Goal: Task Accomplishment & Management: Use online tool/utility

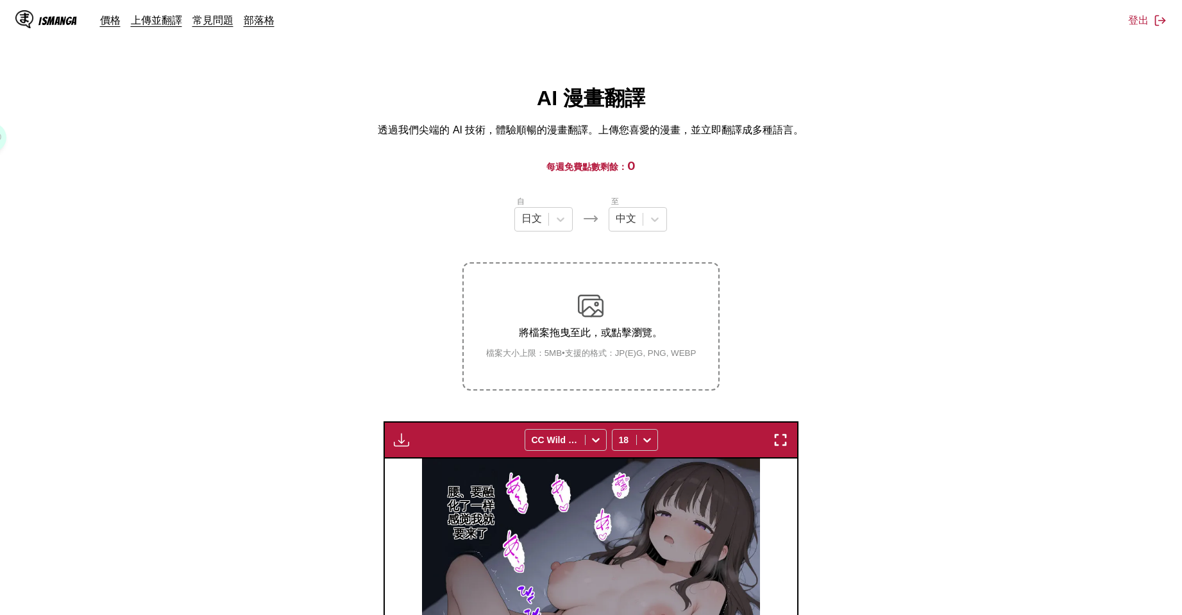
scroll to position [428, 0]
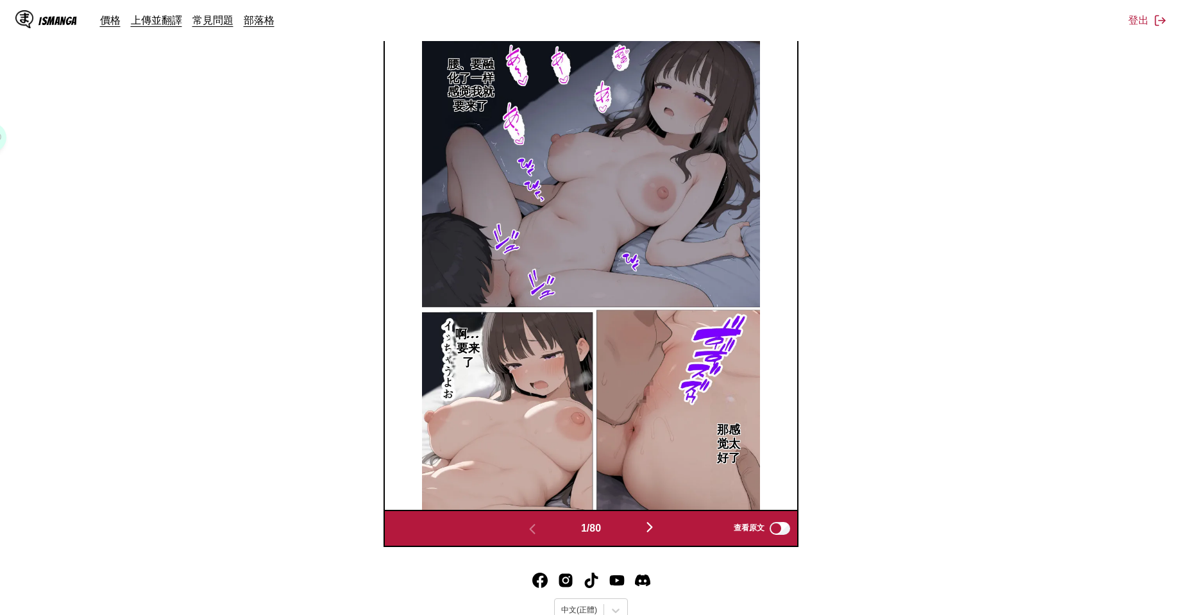
click at [651, 531] on img "button" at bounding box center [649, 527] width 15 height 15
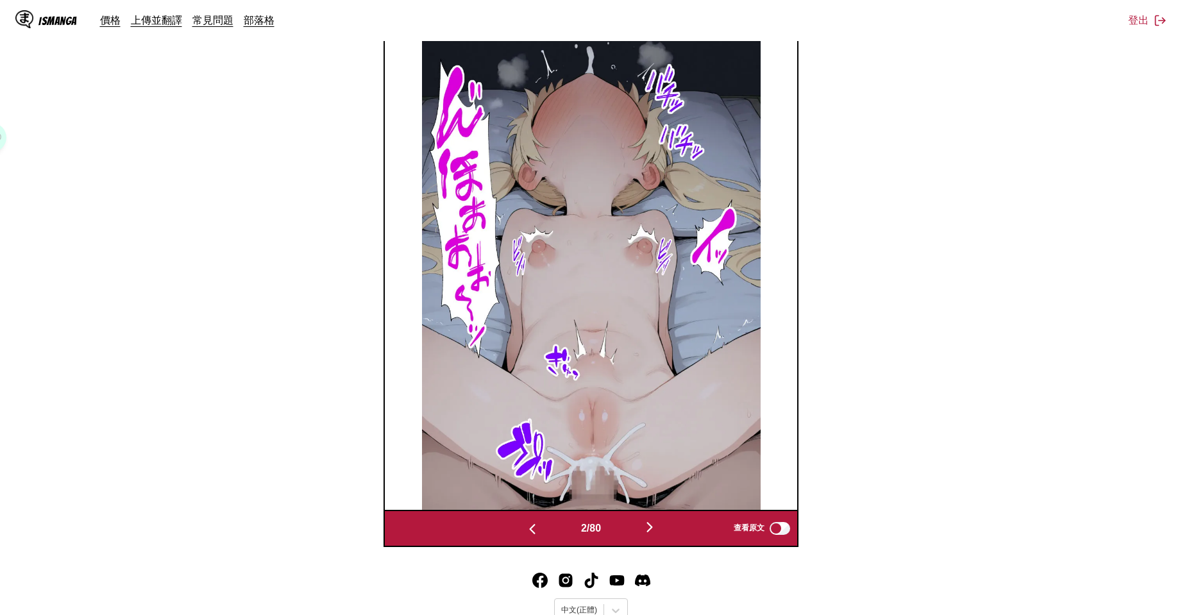
click at [651, 531] on img "button" at bounding box center [649, 527] width 15 height 15
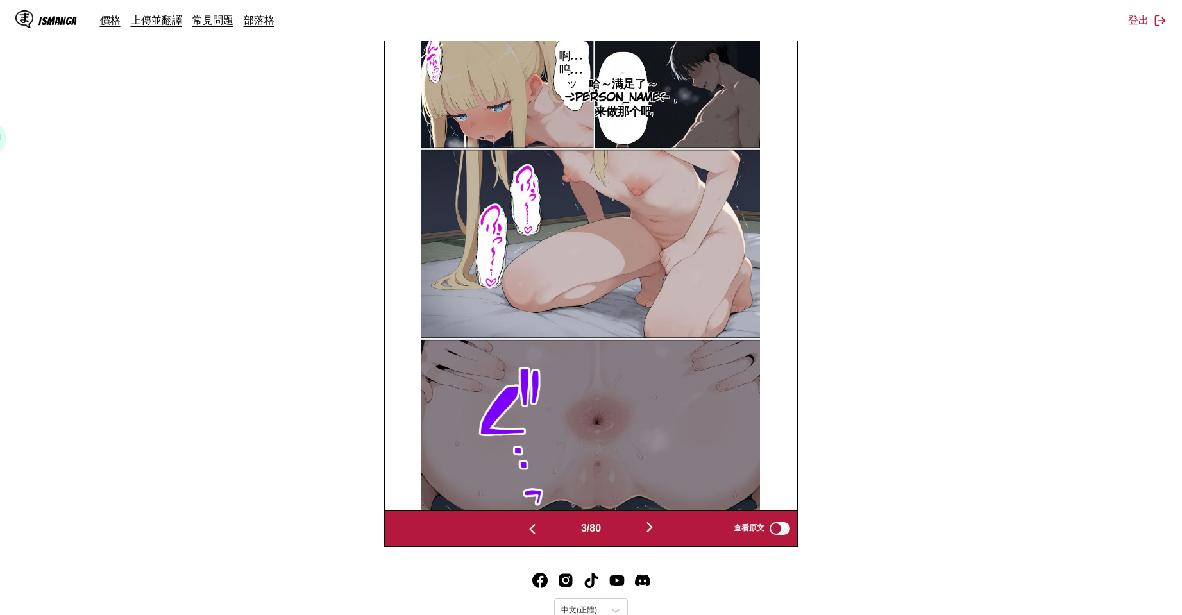
click at [651, 531] on img "button" at bounding box center [649, 527] width 15 height 15
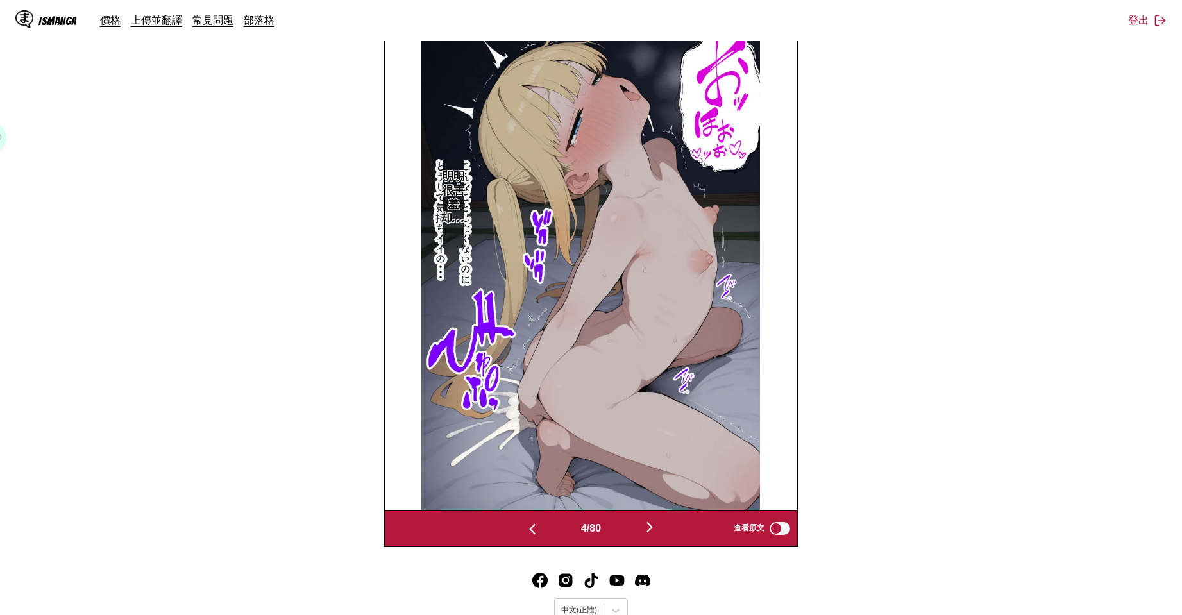
click at [651, 531] on img "button" at bounding box center [649, 527] width 15 height 15
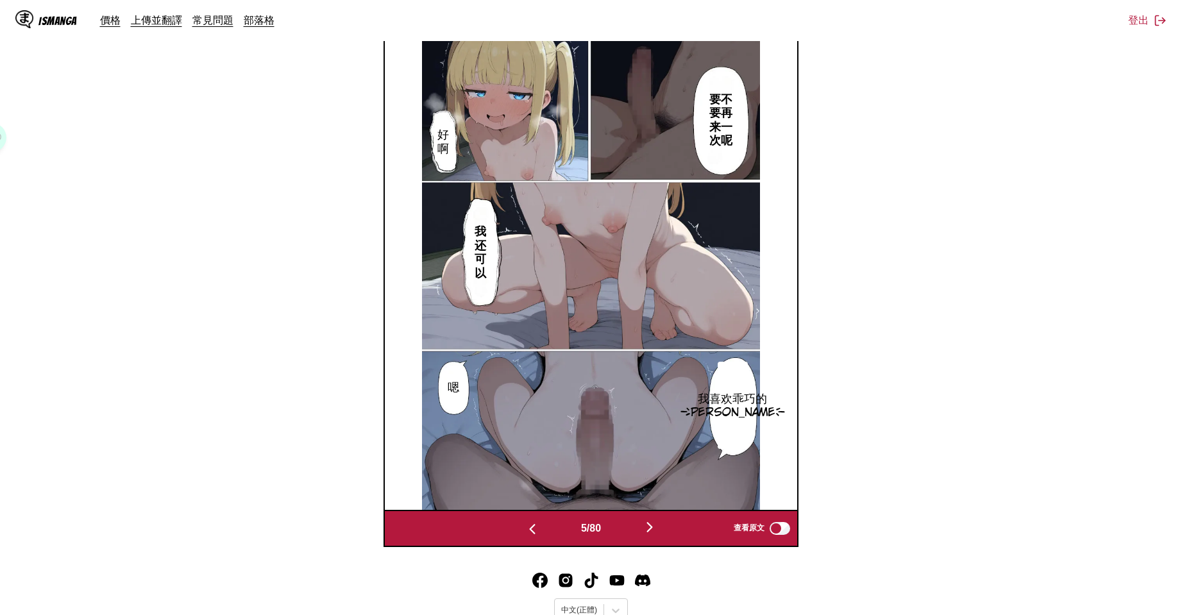
click at [651, 531] on img "button" at bounding box center [649, 527] width 15 height 15
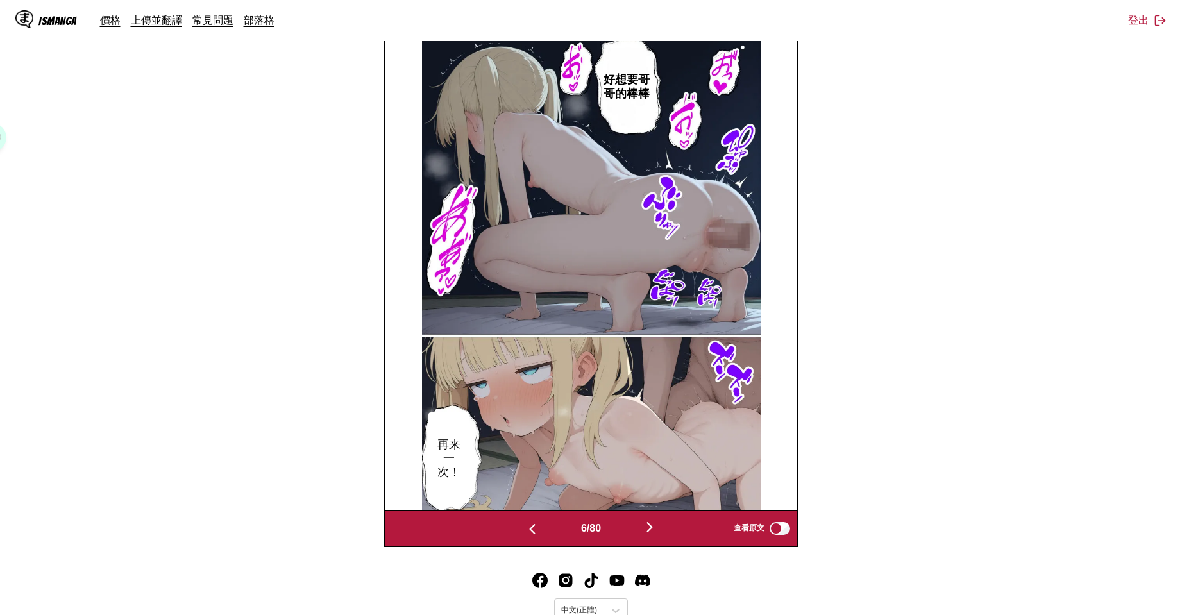
click at [651, 531] on img "button" at bounding box center [649, 527] width 15 height 15
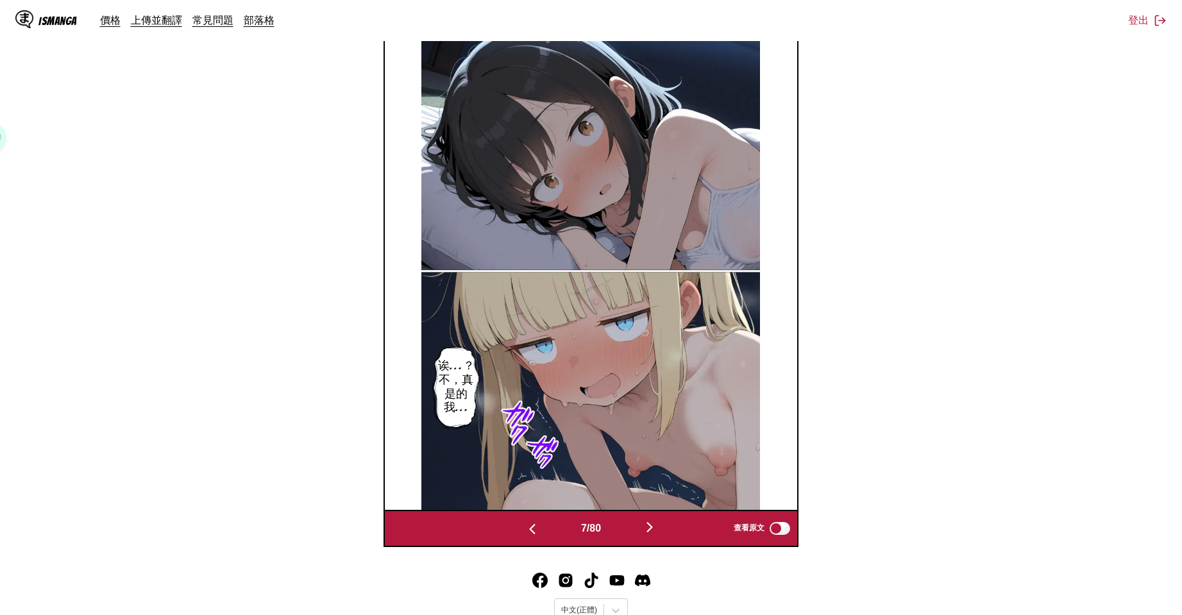
click at [651, 531] on img "button" at bounding box center [649, 527] width 15 height 15
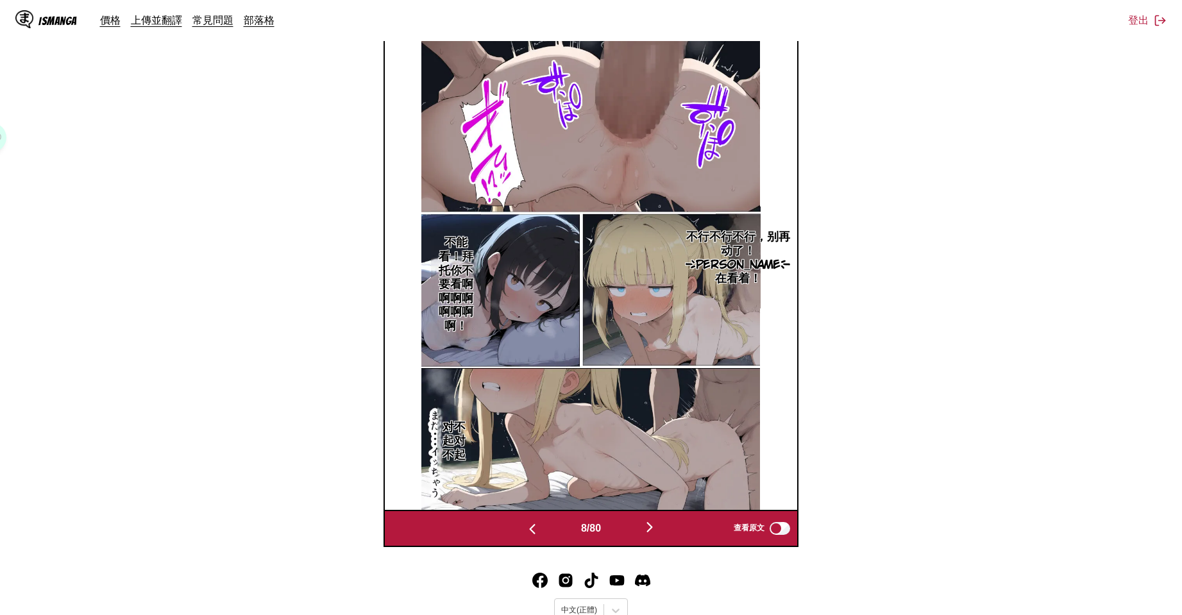
click at [651, 531] on img "button" at bounding box center [649, 527] width 15 height 15
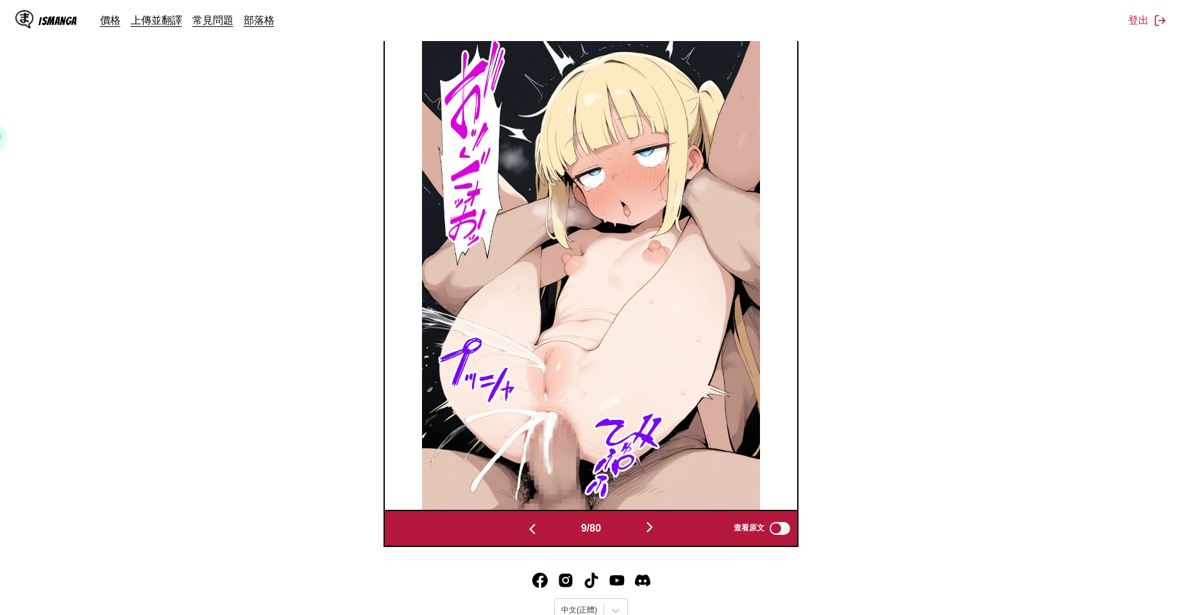
click at [651, 531] on img "button" at bounding box center [649, 527] width 15 height 15
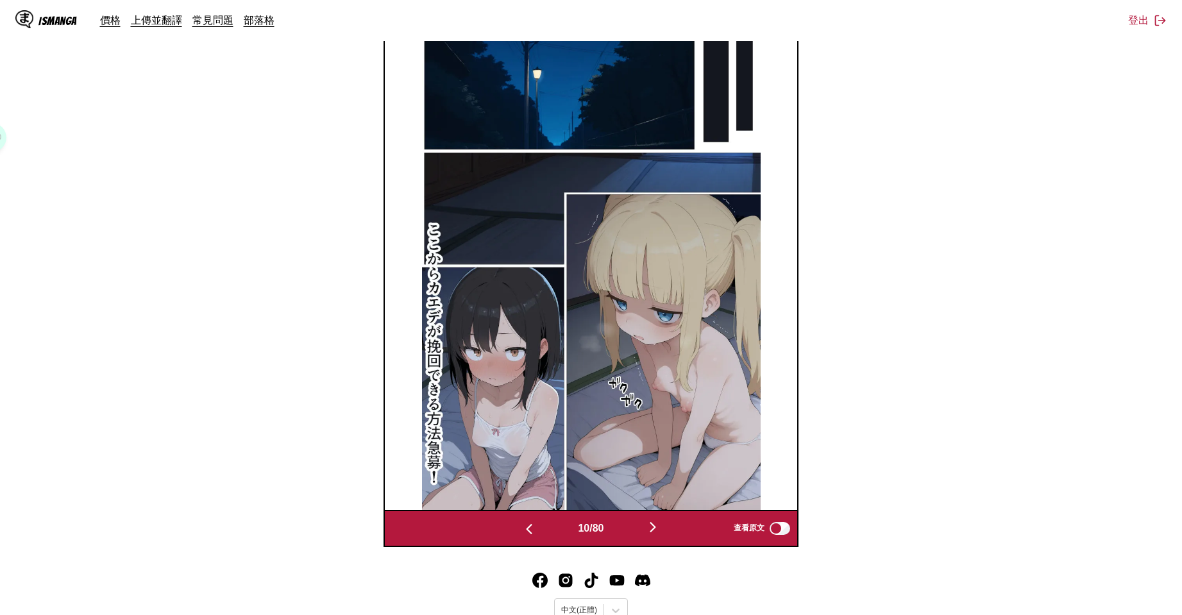
click at [651, 531] on img "button" at bounding box center [652, 527] width 15 height 15
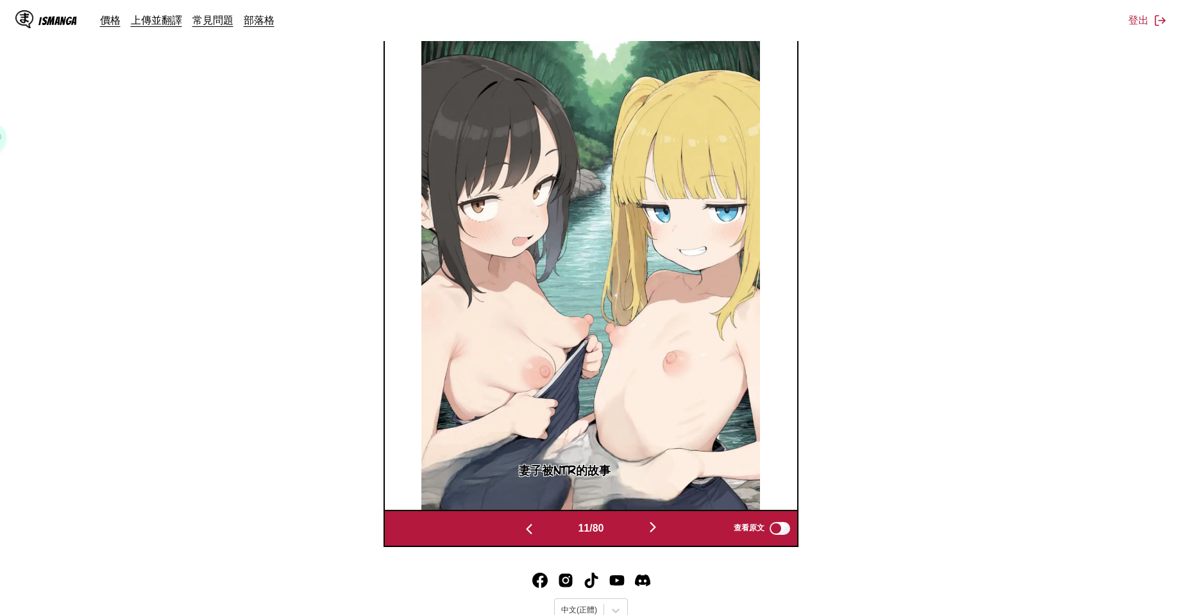
scroll to position [214, 0]
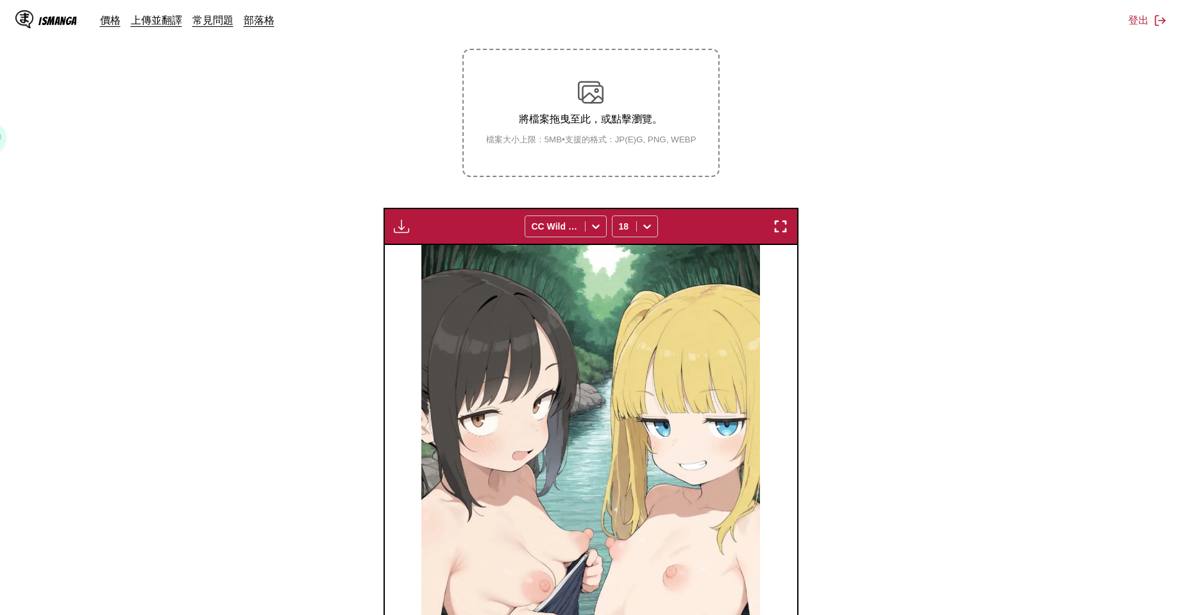
click at [395, 216] on div "下載面板 下載全部 CC Wild Words 18" at bounding box center [591, 226] width 415 height 37
click at [402, 227] on img "button" at bounding box center [401, 226] width 15 height 15
click at [419, 267] on button "下載全部" at bounding box center [436, 269] width 82 height 31
drag, startPoint x: 306, startPoint y: 123, endPoint x: 359, endPoint y: 130, distance: 53.7
click at [306, 123] on section "自 日文 至 中文 將檔案拖曳至此，或點擊瀏覽。 檔案大小上限：5MB • 支援的格式：JP(E)G, PNG, WEBP 下載面板 下載全部 CC Wild…" at bounding box center [591, 371] width 1162 height 780
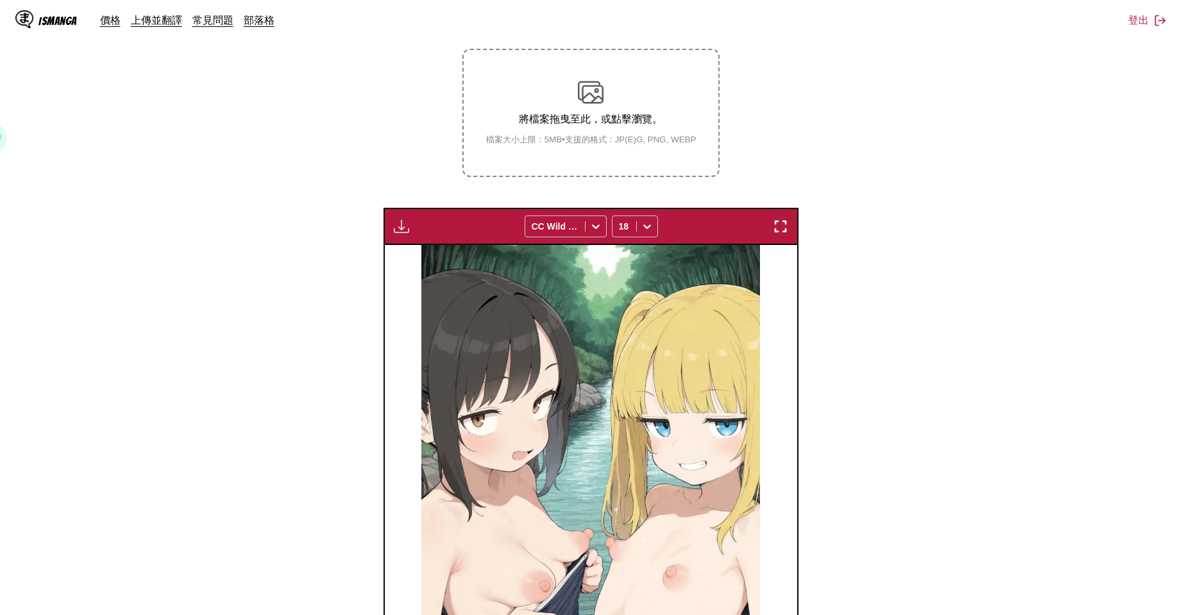
click at [905, 326] on section "自 日文 至 中文 將檔案拖曳至此，或點擊瀏覽。 檔案大小上限：5MB • 支援的格式：JP(E)G, PNG, WEBP 下載面板 下載全部 CC Wild…" at bounding box center [591, 371] width 1162 height 780
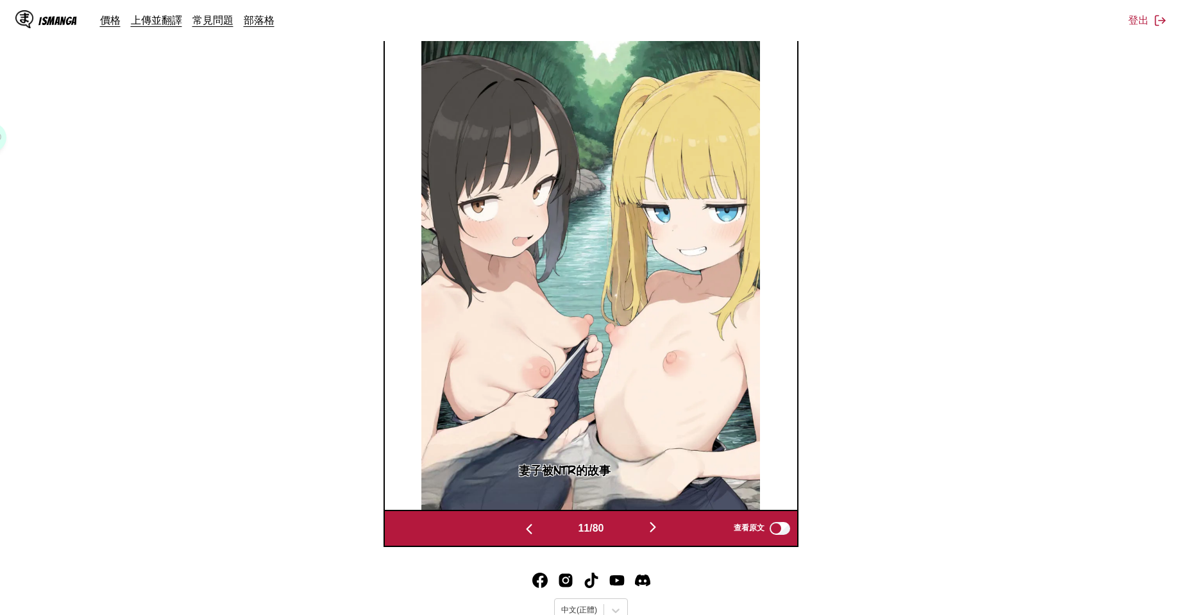
click at [783, 536] on div "11 / 80 查看原文" at bounding box center [591, 528] width 415 height 37
click at [781, 534] on label "查看原文" at bounding box center [763, 528] width 58 height 17
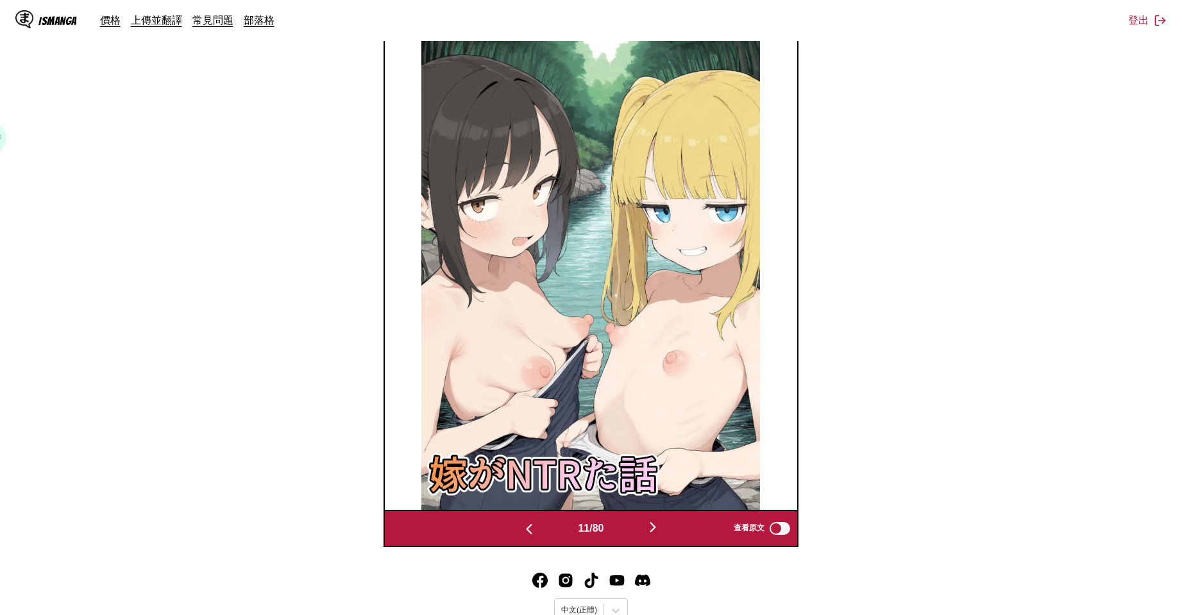
click at [647, 527] on button "button" at bounding box center [653, 528] width 77 height 19
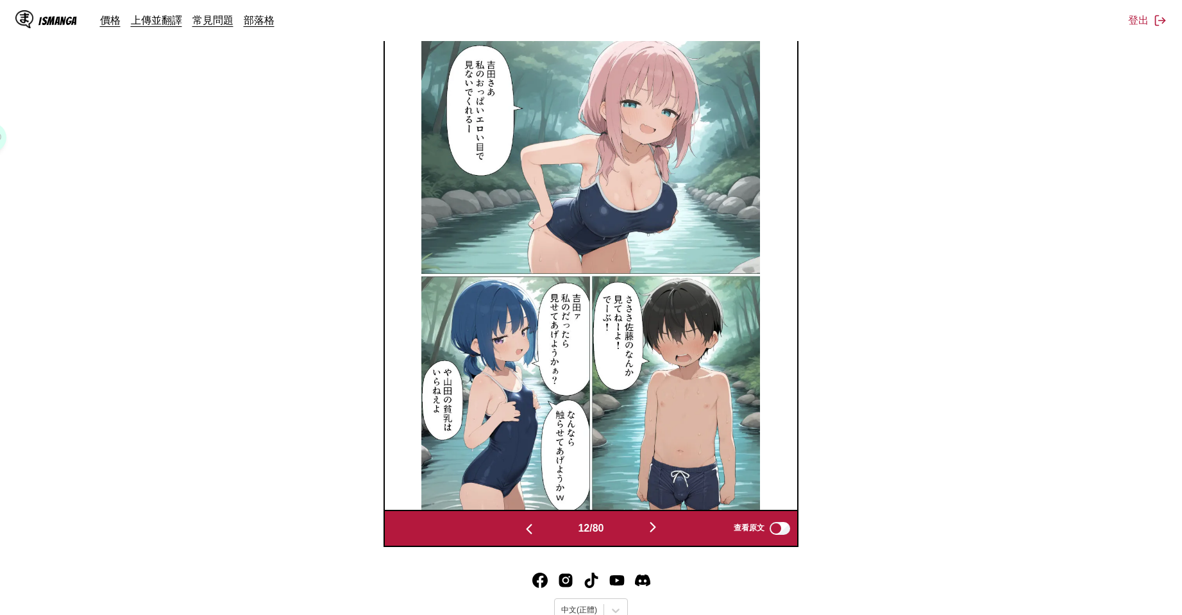
click at [652, 527] on img "button" at bounding box center [652, 527] width 15 height 15
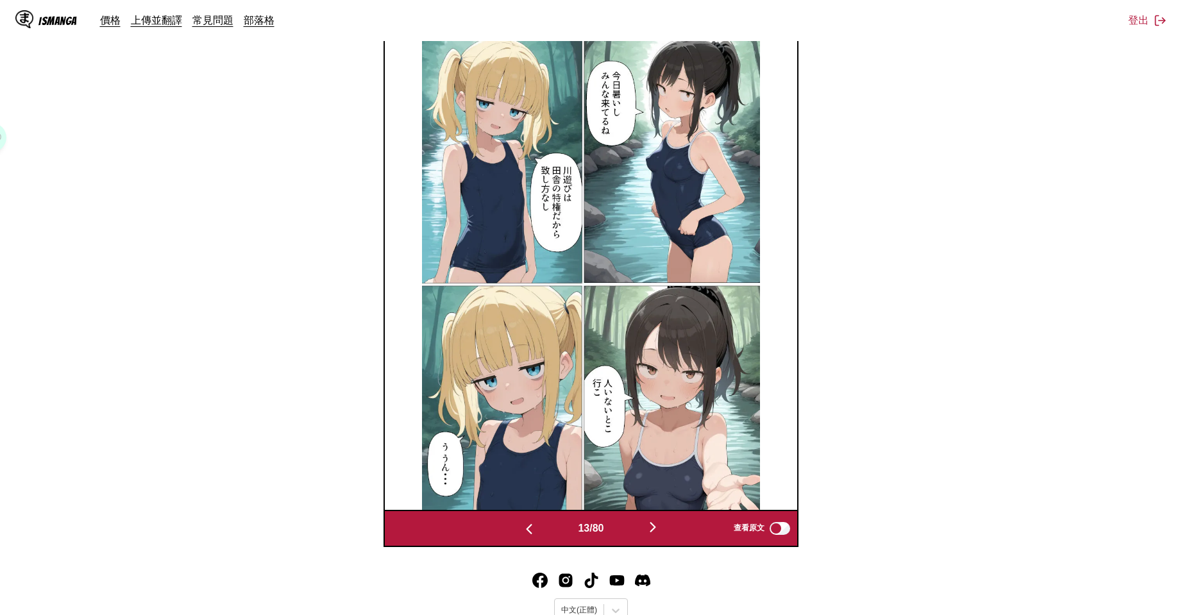
click at [509, 524] on button "button" at bounding box center [529, 528] width 77 height 19
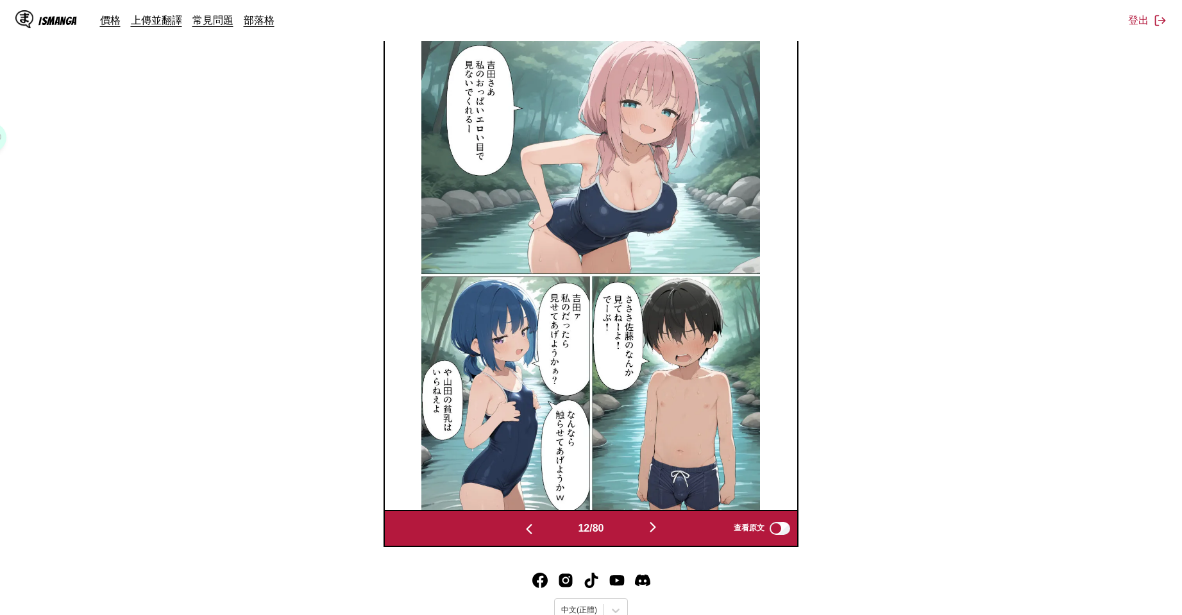
click at [522, 527] on img "button" at bounding box center [529, 529] width 15 height 15
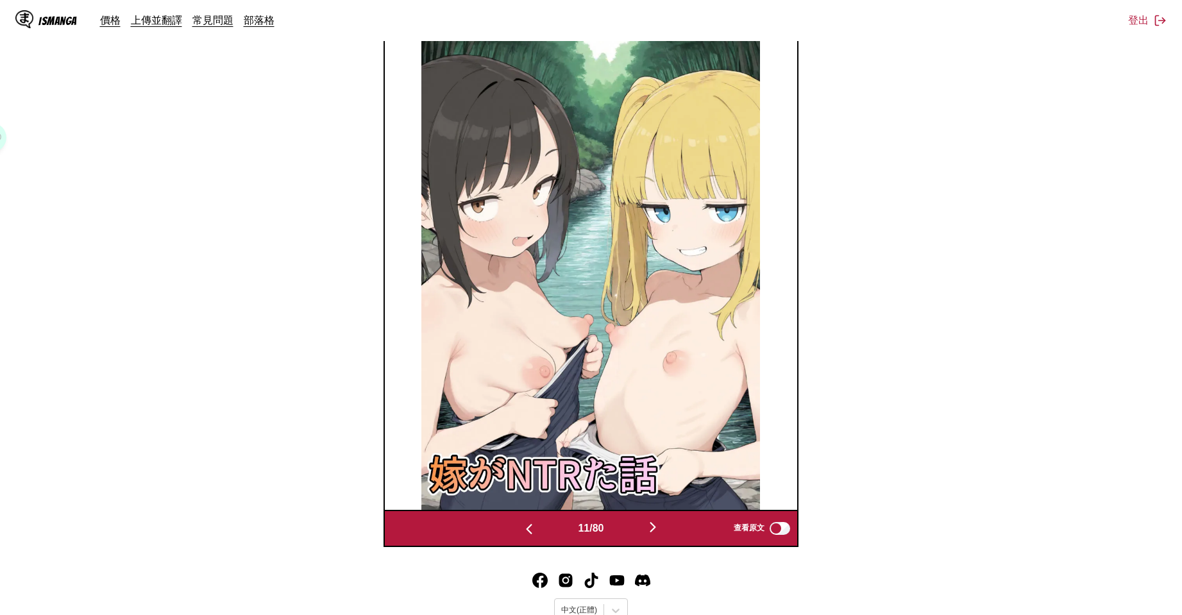
scroll to position [0, 0]
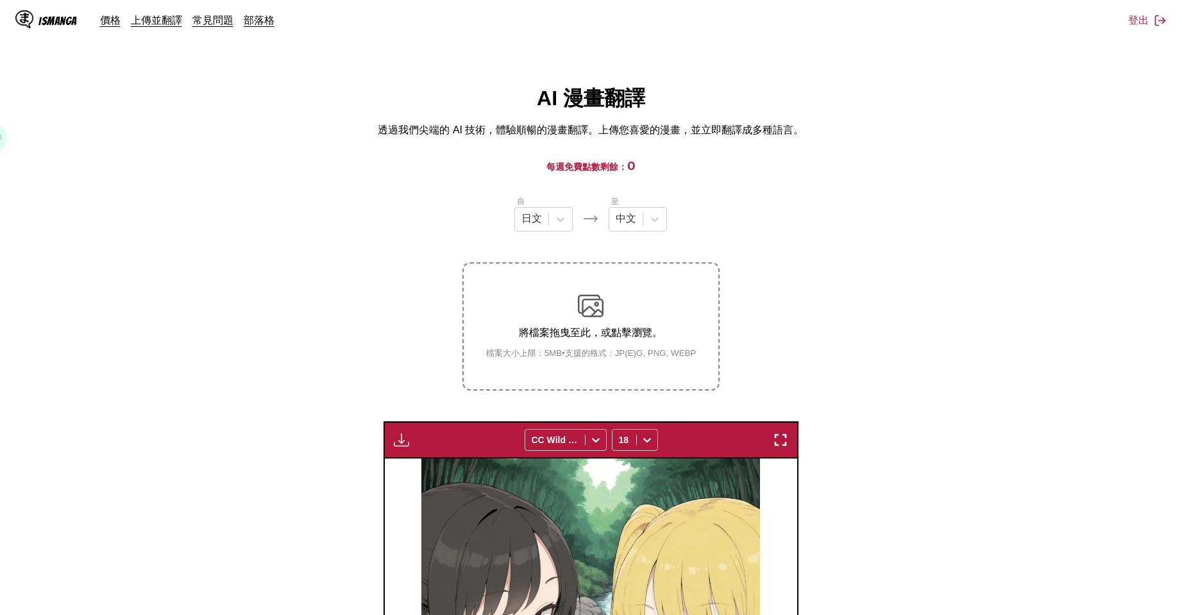
click at [395, 443] on img "button" at bounding box center [401, 439] width 15 height 15
click at [404, 477] on button "下載全部" at bounding box center [436, 483] width 82 height 31
click at [979, 367] on section "自 日文 至 中文 將檔案拖曳至此，或點擊瀏覽。 檔案大小上限：5MB • 支援的格式：JP(E)G, PNG, WEBP 下載面板 下載全部 CC Wild…" at bounding box center [591, 585] width 1162 height 780
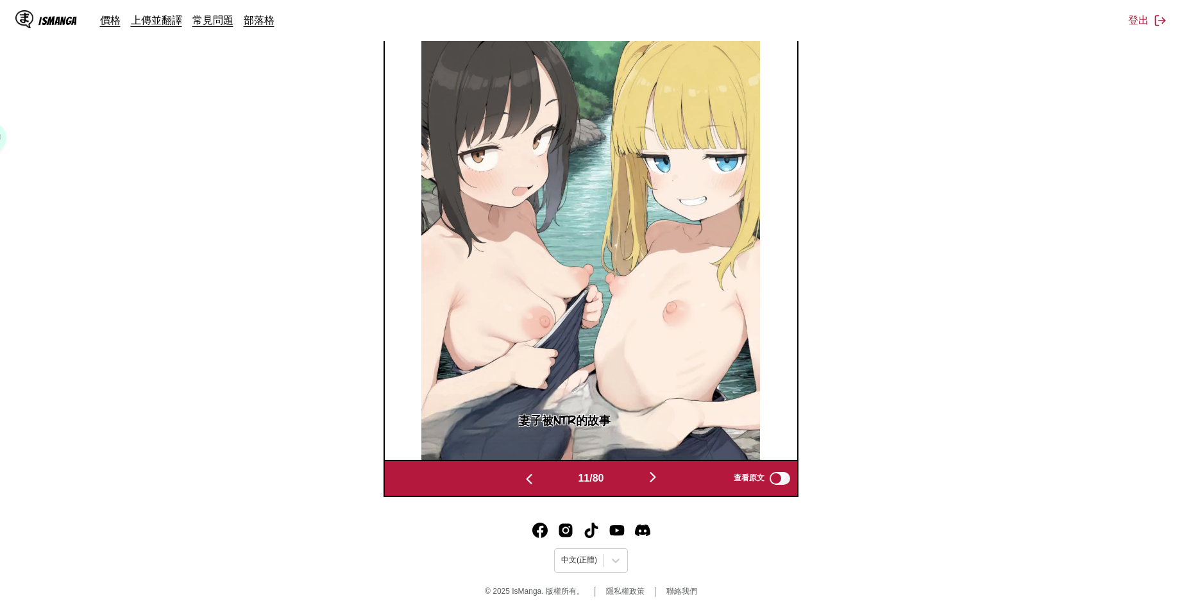
scroll to position [50, 0]
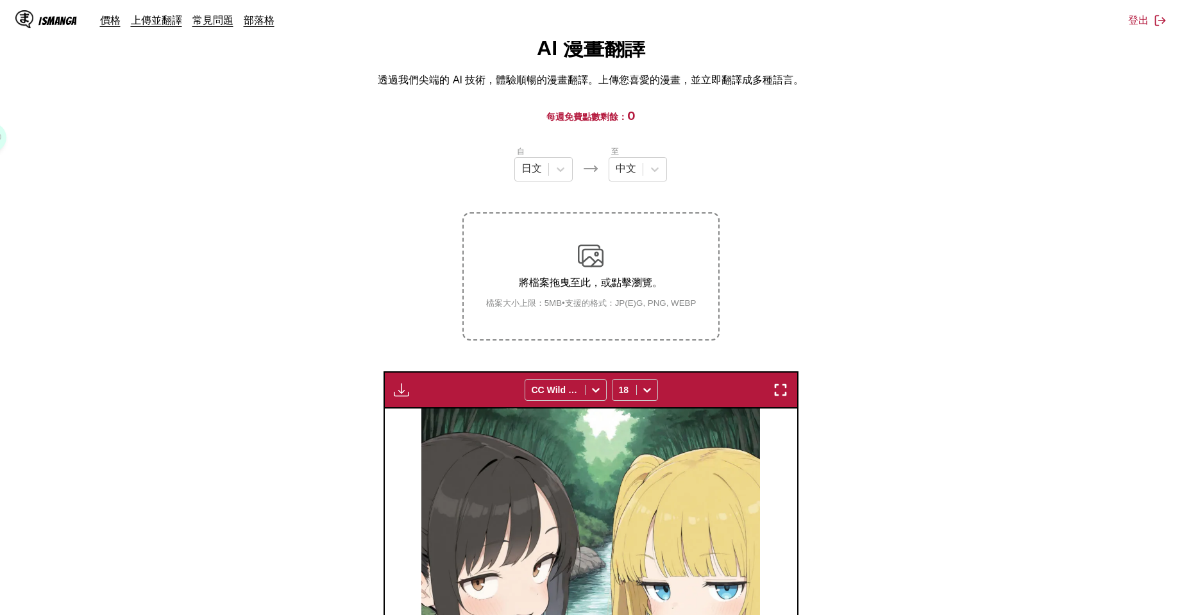
click at [406, 388] on img "button" at bounding box center [401, 389] width 15 height 15
click at [422, 426] on button "下載全部" at bounding box center [436, 433] width 82 height 31
click at [877, 309] on section "自 日文 至 中文 將檔案拖曳至此，或點擊瀏覽。 檔案大小上限：5MB • 支援的格式：JP(E)G, PNG, WEBP 下載面板 下載全部 CC Wild…" at bounding box center [591, 535] width 1162 height 780
click at [1077, 141] on main "AI 漫畫翻譯 透過我們尖端的 AI 技術，體驗順暢的漫畫翻譯。上傳您喜愛的漫畫，並立即翻譯成多種語言。 每週免費點數剩餘： 0 自 日文 至 中文 將檔案拖…" at bounding box center [591, 480] width 1182 height 891
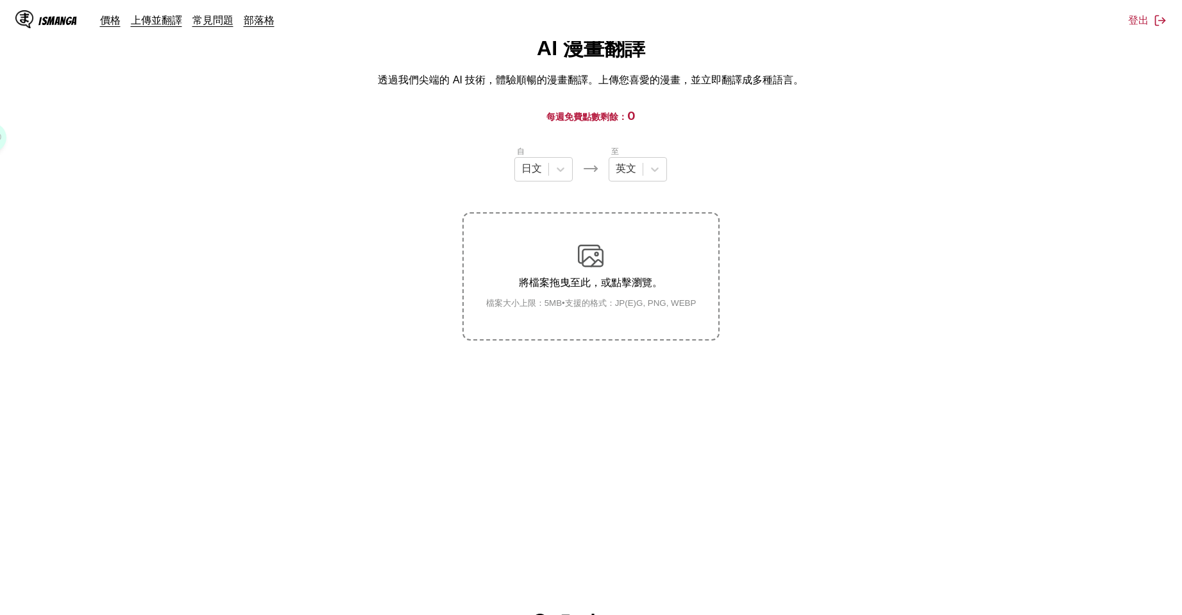
drag, startPoint x: 1050, startPoint y: 198, endPoint x: 1026, endPoint y: 202, distance: 24.0
click at [1050, 198] on section "自 日文 至 英文 將檔案拖曳至此，或點擊瀏覽。 檔案大小上限：5MB • 支援的格式：JP(E)G, PNG, WEBP" at bounding box center [591, 243] width 1162 height 196
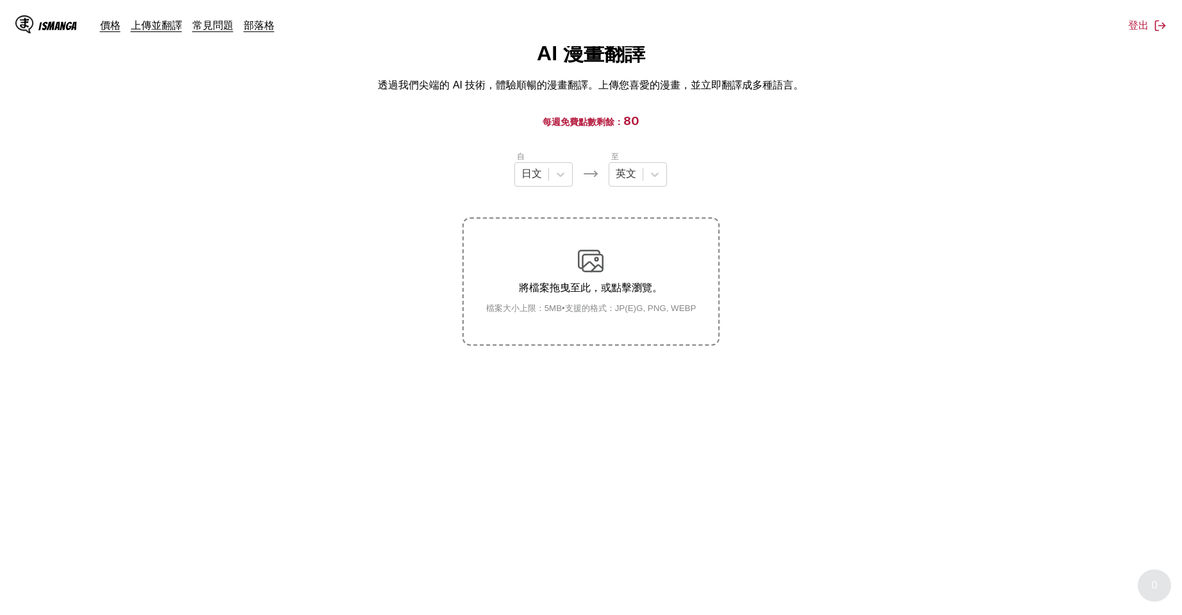
scroll to position [50, 0]
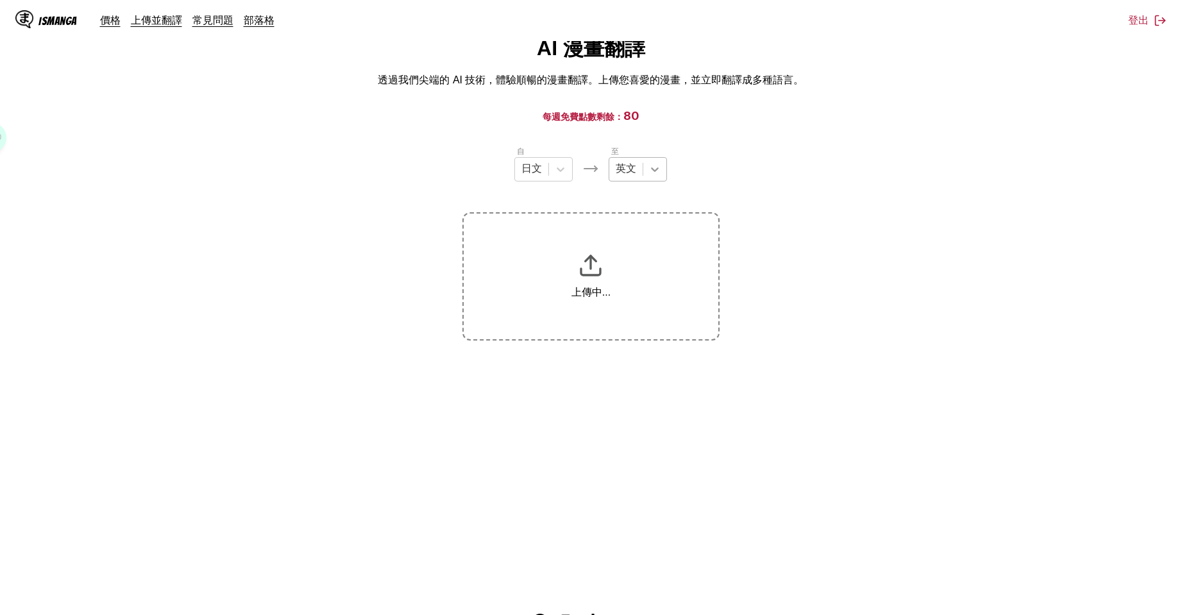
click at [649, 166] on icon at bounding box center [655, 169] width 13 height 13
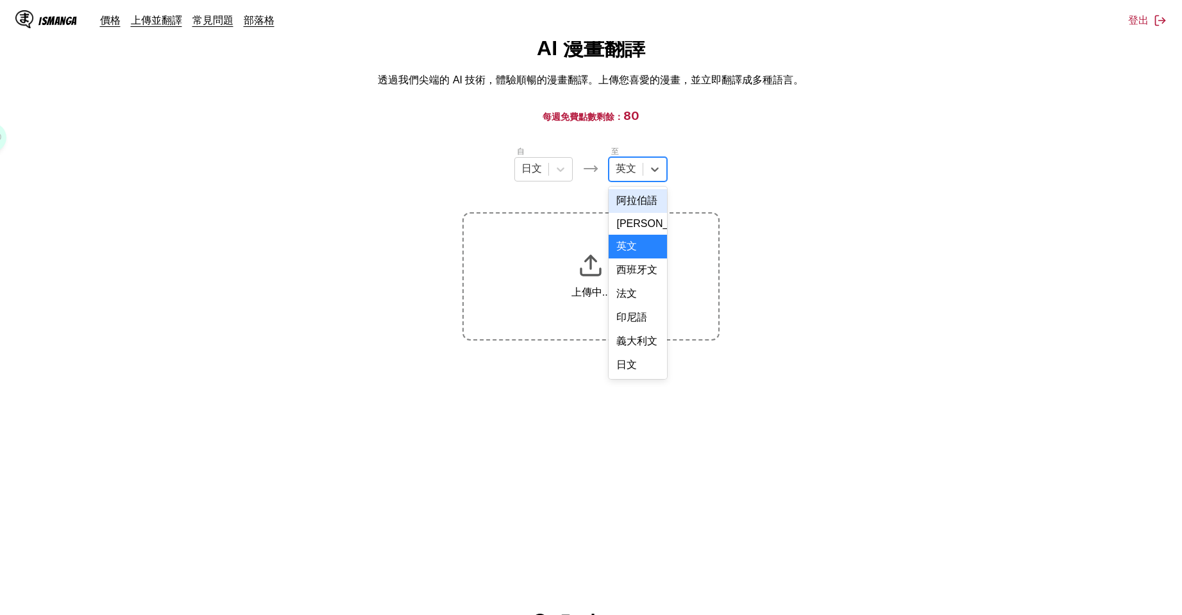
click at [633, 565] on div "中文" at bounding box center [638, 577] width 58 height 24
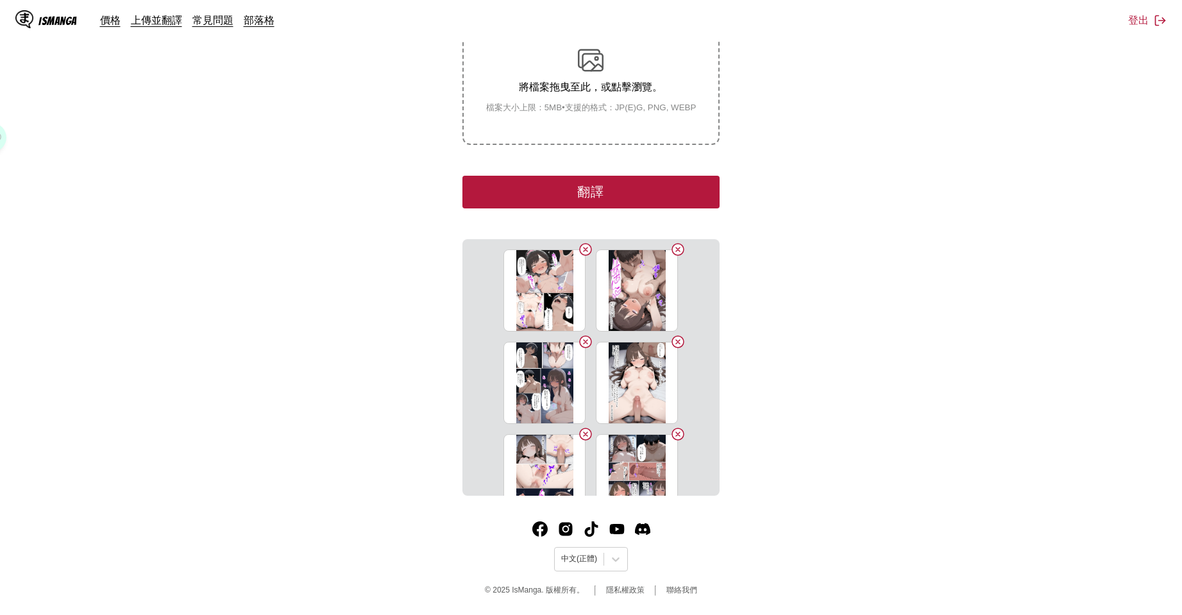
scroll to position [32, 0]
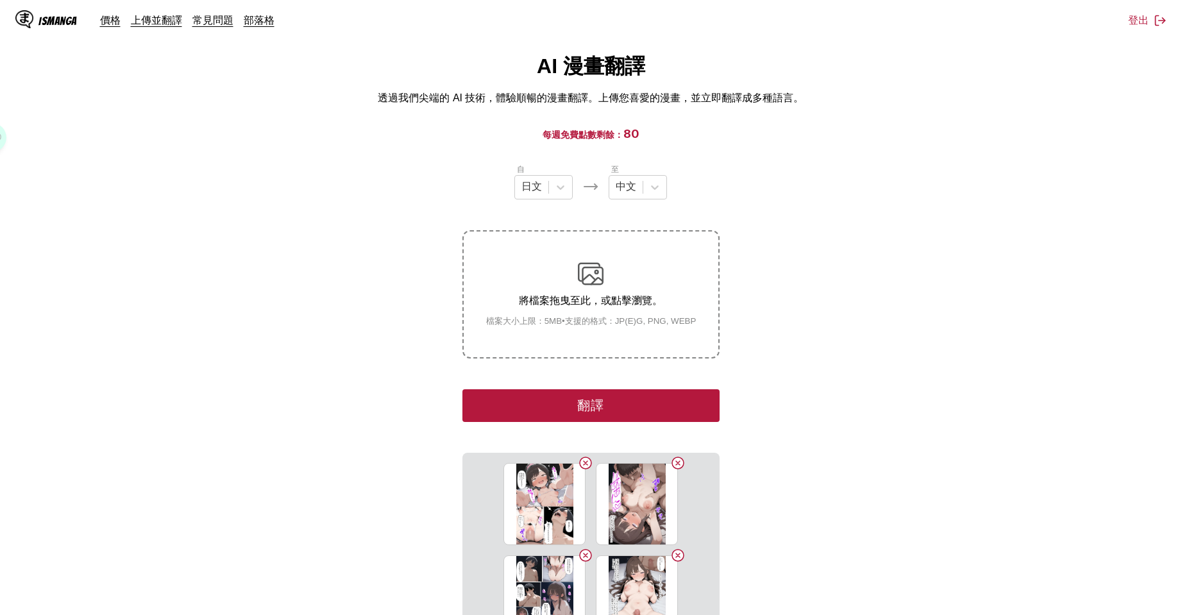
click at [652, 399] on button "翻譯" at bounding box center [591, 405] width 257 height 33
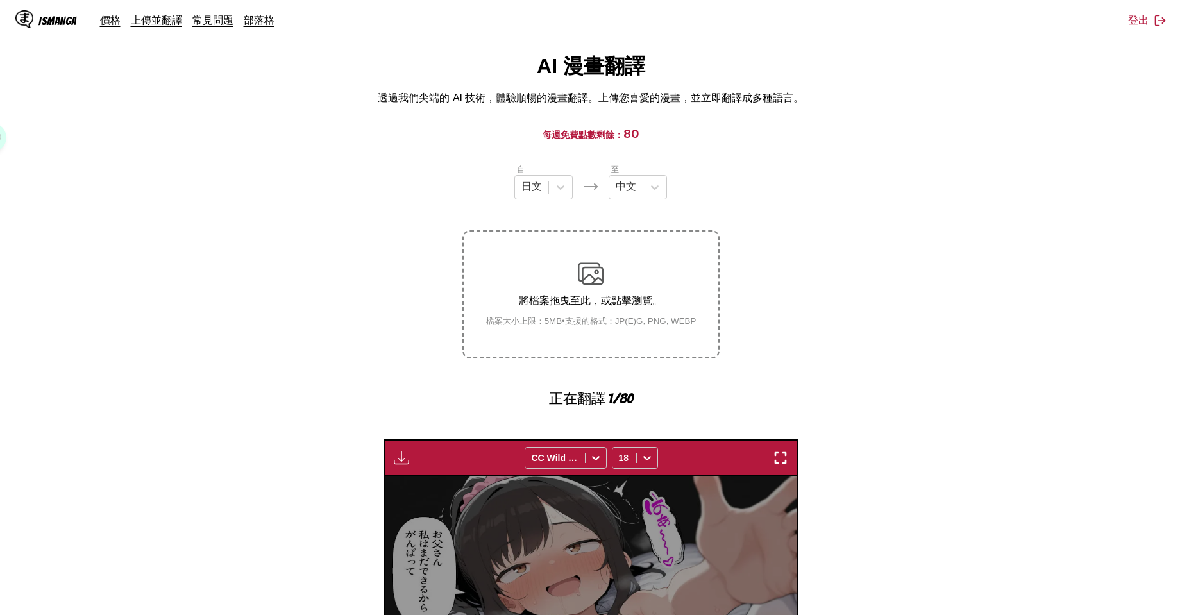
scroll to position [373, 0]
